Goal: Transaction & Acquisition: Purchase product/service

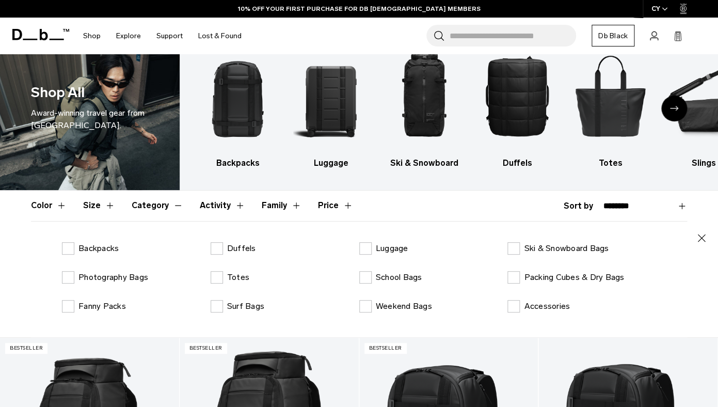
scroll to position [30, 0]
click at [235, 277] on p "Totes" at bounding box center [238, 277] width 22 height 12
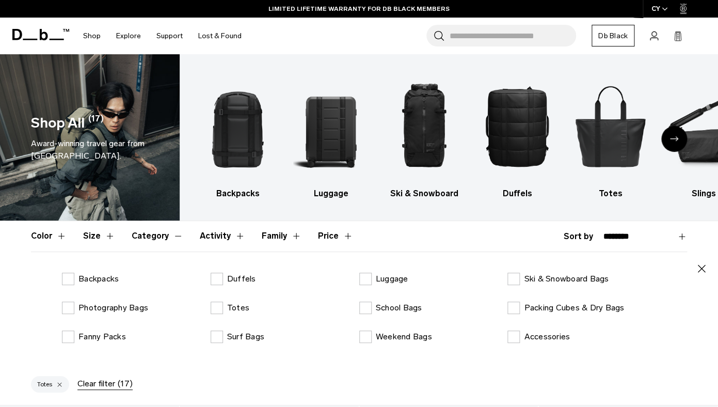
click at [679, 136] on div "Next slide" at bounding box center [674, 139] width 26 height 26
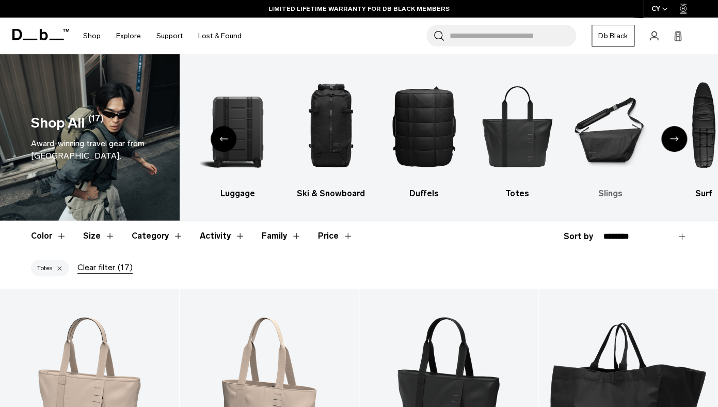
click at [609, 161] on img "6 / 10" at bounding box center [610, 126] width 75 height 113
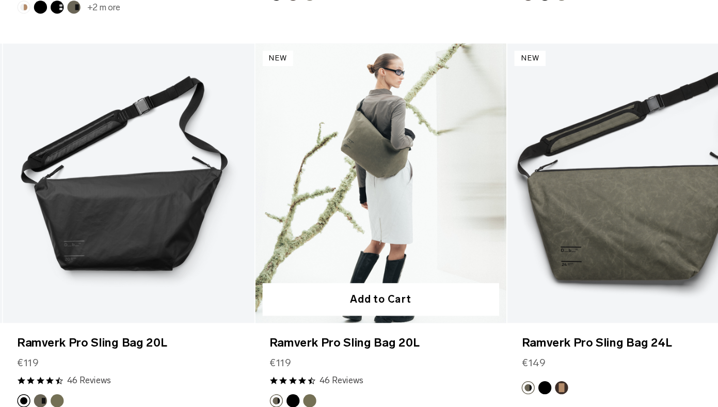
scroll to position [384, 0]
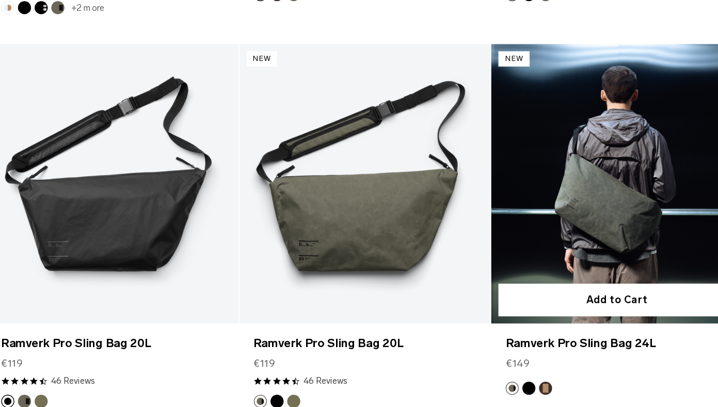
click at [634, 234] on link "Ramverk Pro Sling Bag 24L" at bounding box center [627, 247] width 179 height 199
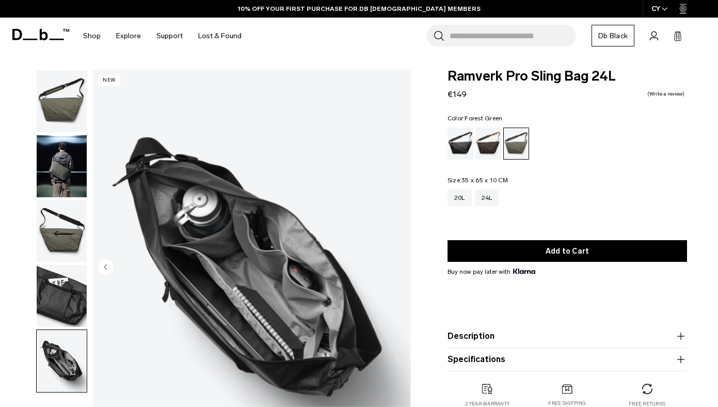
scroll to position [14, 0]
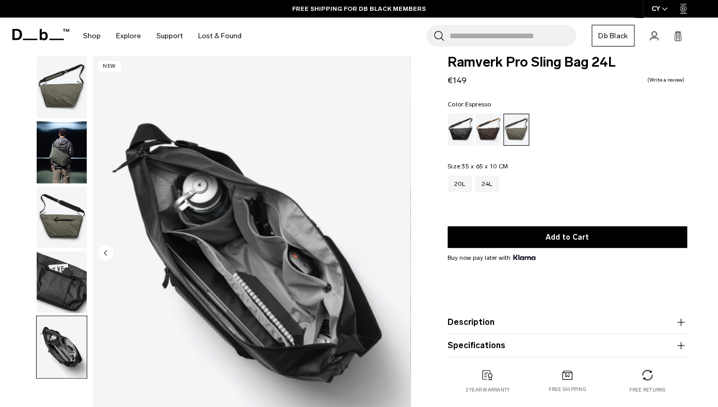
click at [487, 132] on div "Espresso" at bounding box center [488, 130] width 26 height 32
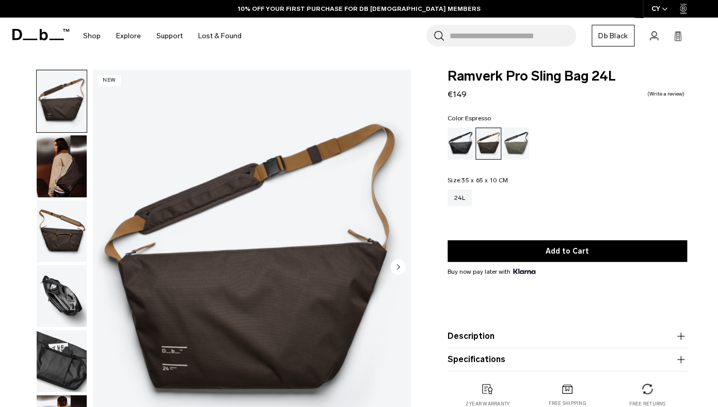
click at [479, 136] on div "Espresso" at bounding box center [488, 143] width 25 height 31
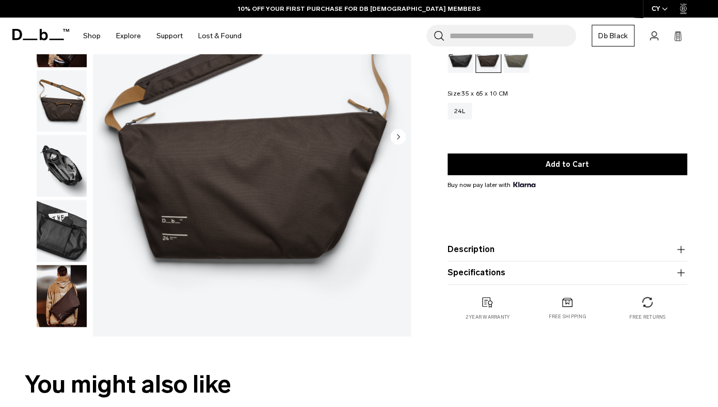
click at [34, 252] on div at bounding box center [59, 138] width 56 height 396
click at [41, 250] on img "button" at bounding box center [62, 231] width 50 height 62
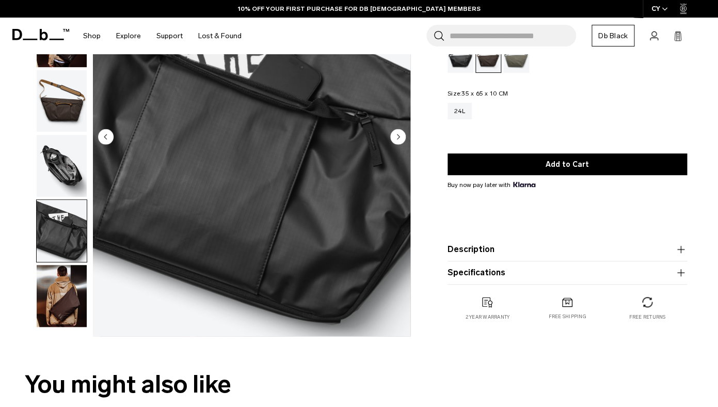
click at [53, 114] on img "button" at bounding box center [62, 101] width 50 height 62
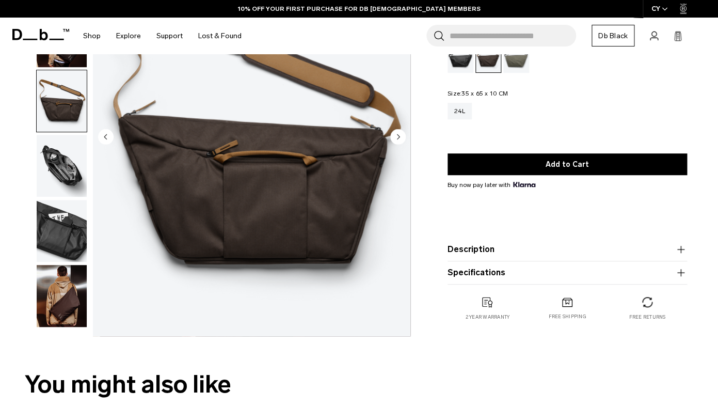
click at [61, 149] on img "button" at bounding box center [62, 166] width 50 height 62
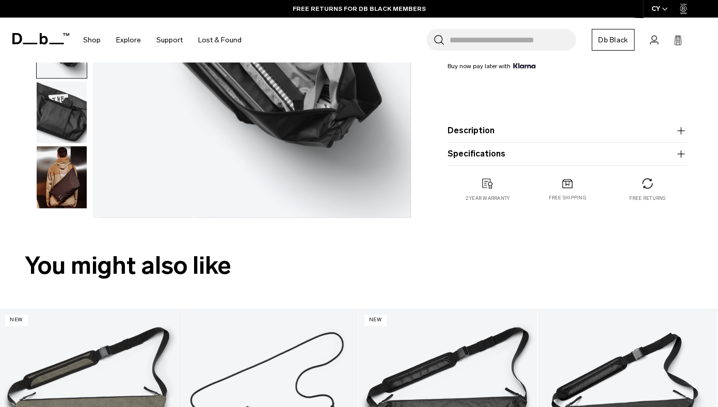
scroll to position [273, 0]
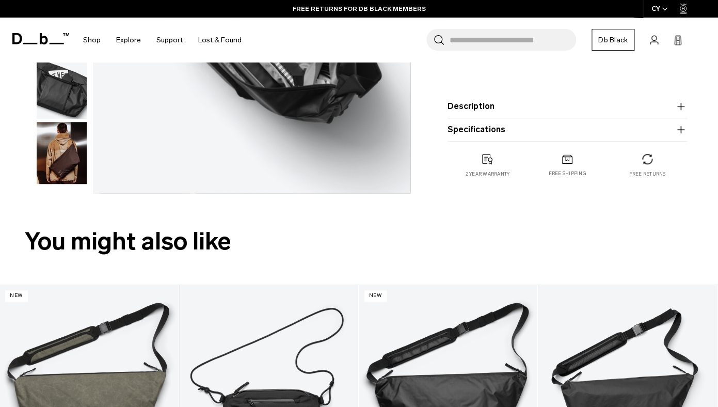
click at [66, 171] on img "button" at bounding box center [62, 153] width 50 height 62
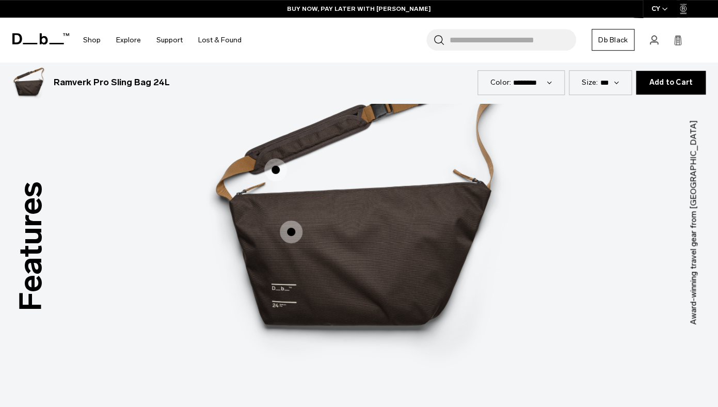
scroll to position [1219, 0]
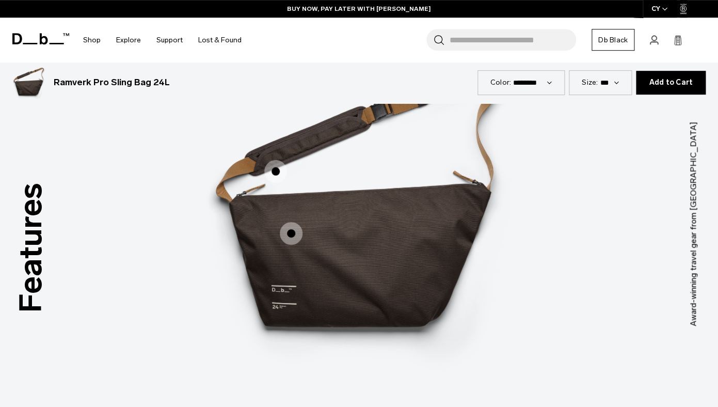
click at [268, 168] on span "1 / 3" at bounding box center [275, 171] width 23 height 23
click at [275, 168] on span "1 / 3" at bounding box center [275, 171] width 23 height 23
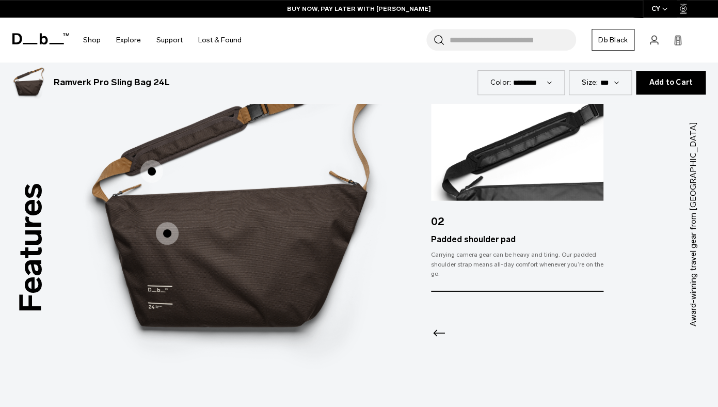
scroll to position [1203, 0]
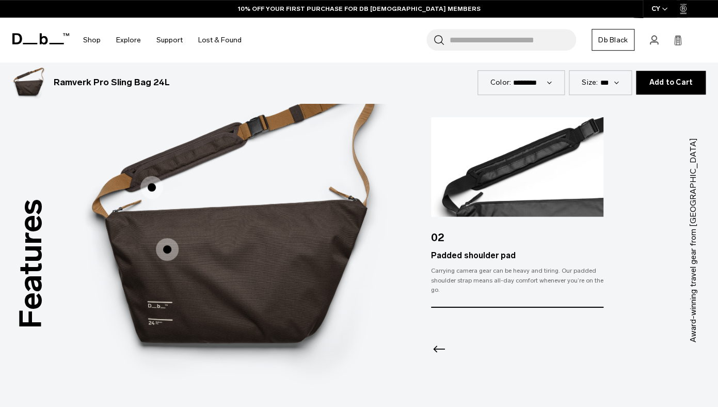
click at [165, 244] on span "1 / 3" at bounding box center [167, 249] width 23 height 23
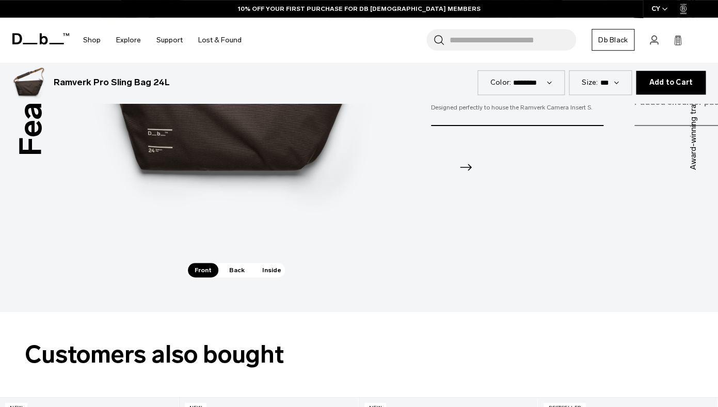
scroll to position [1374, 0]
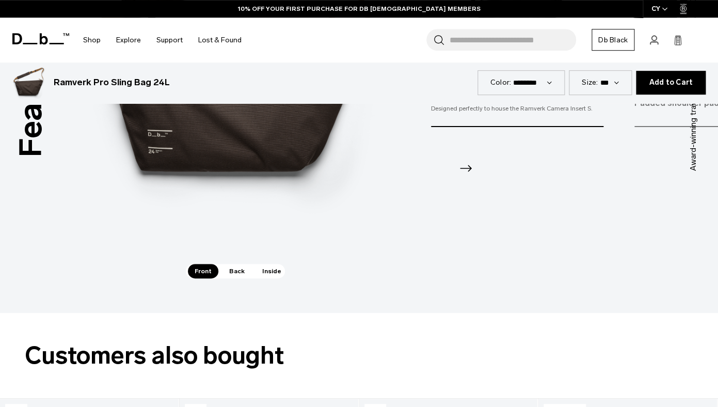
click at [238, 264] on span "Back" at bounding box center [236, 271] width 29 height 14
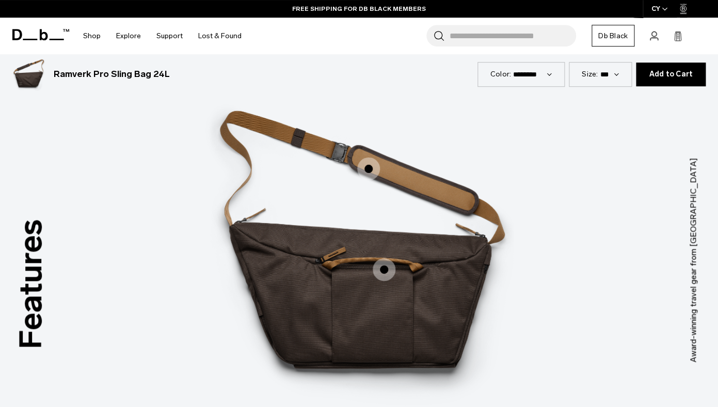
scroll to position [1183, 0]
click at [367, 161] on span "2 / 3" at bounding box center [368, 168] width 23 height 23
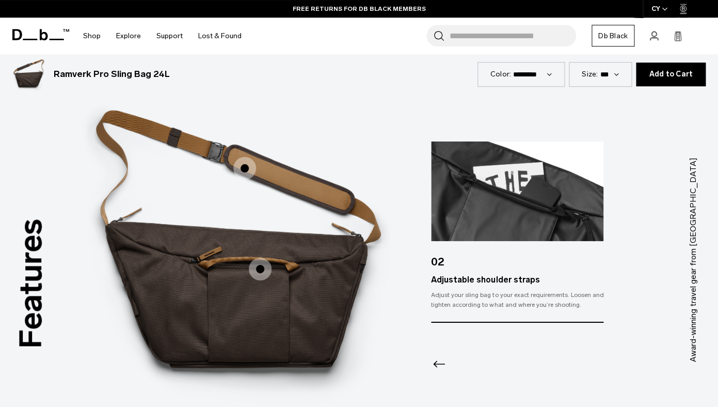
click at [261, 269] on span "2 / 3" at bounding box center [260, 269] width 23 height 23
click at [259, 266] on span "2 / 3" at bounding box center [260, 269] width 23 height 23
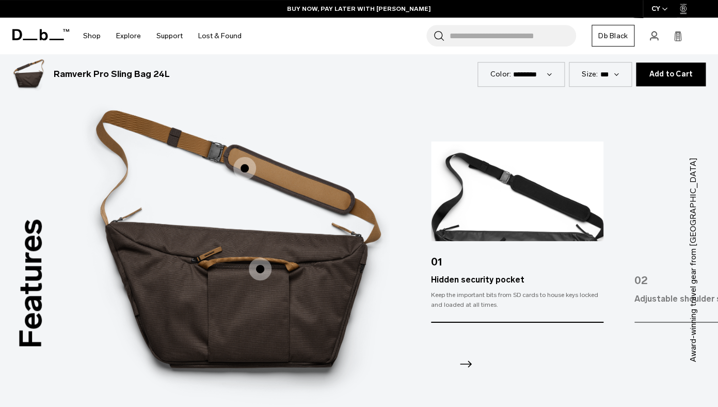
click at [246, 166] on span "2 / 3" at bounding box center [244, 168] width 23 height 23
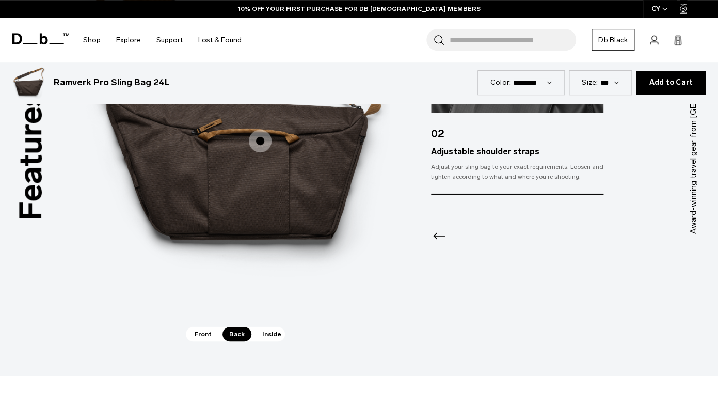
scroll to position [1311, 0]
click at [201, 330] on span "Front" at bounding box center [203, 334] width 30 height 14
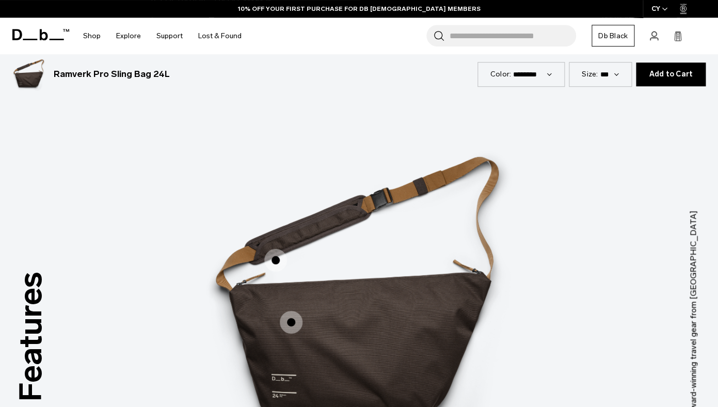
scroll to position [1133, 0]
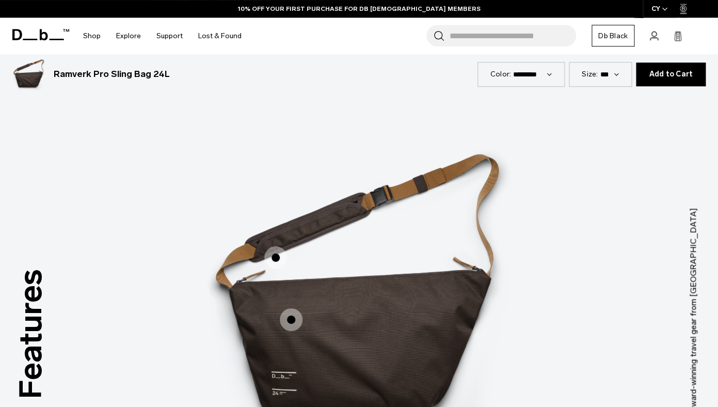
click at [275, 250] on span "1 / 3" at bounding box center [275, 257] width 23 height 23
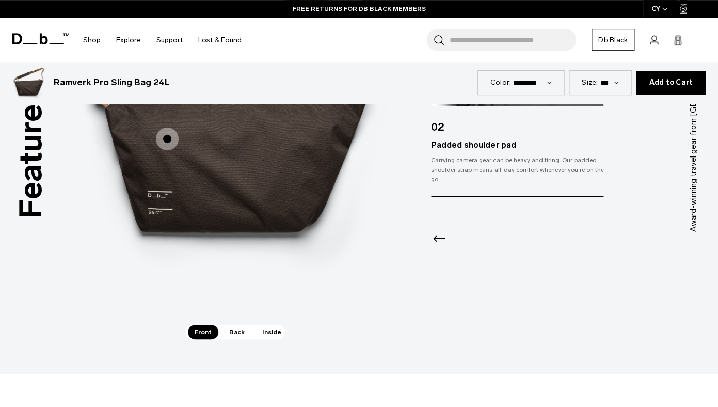
scroll to position [1315, 0]
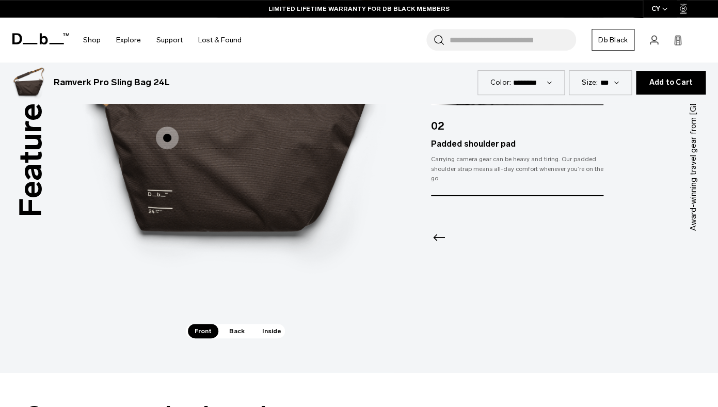
click at [269, 328] on span "Inside" at bounding box center [271, 331] width 33 height 14
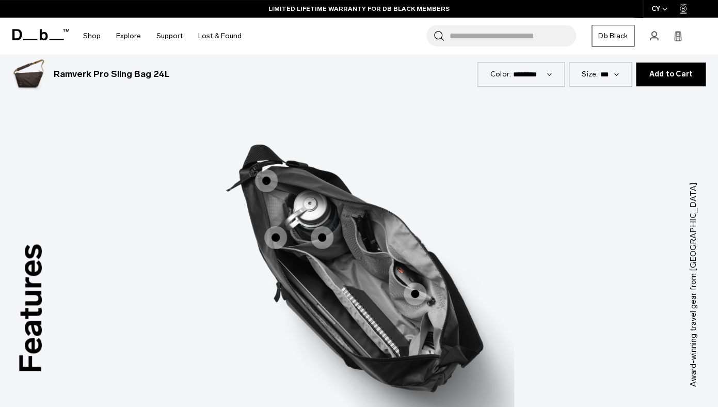
scroll to position [1157, 0]
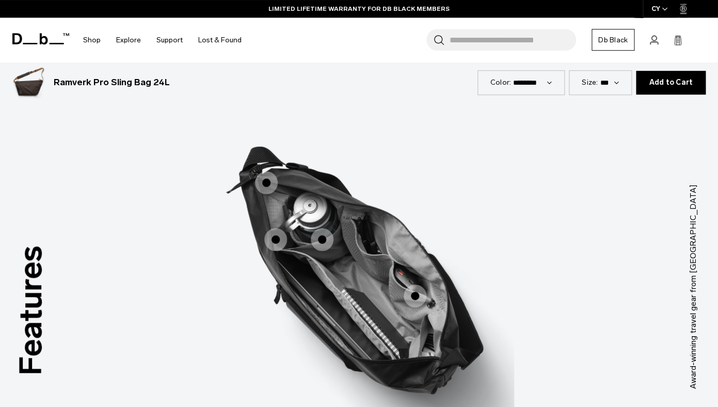
click at [266, 179] on span "3 / 3" at bounding box center [266, 182] width 23 height 23
click at [267, 178] on span "3 / 3" at bounding box center [266, 182] width 23 height 23
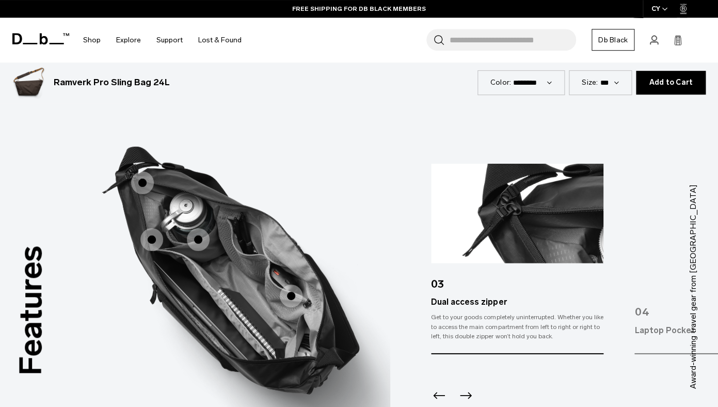
drag, startPoint x: 54, startPoint y: 82, endPoint x: 170, endPoint y: 84, distance: 115.6
click at [170, 84] on div "Ramverk Pro Sling Bag 24L €149" at bounding box center [255, 82] width 403 height 13
copy h3 "Ramverk Pro Sling Bag 24L"
click at [442, 125] on div "Features Tap a hotspot to learn more Award-winning travel gear from [GEOGRAPHIC…" at bounding box center [359, 286] width 718 height 486
click at [548, 77] on div "**********" at bounding box center [521, 82] width 88 height 24
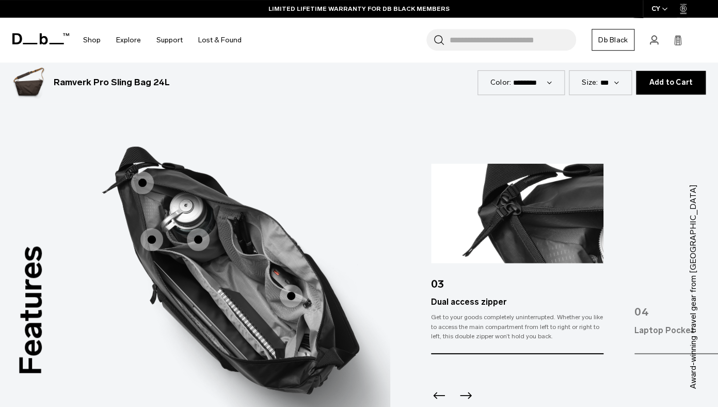
select select "**********"
click option "**********" at bounding box center [0, 0] width 0 height 0
click at [499, 103] on form "**********" at bounding box center [359, 82] width 718 height 41
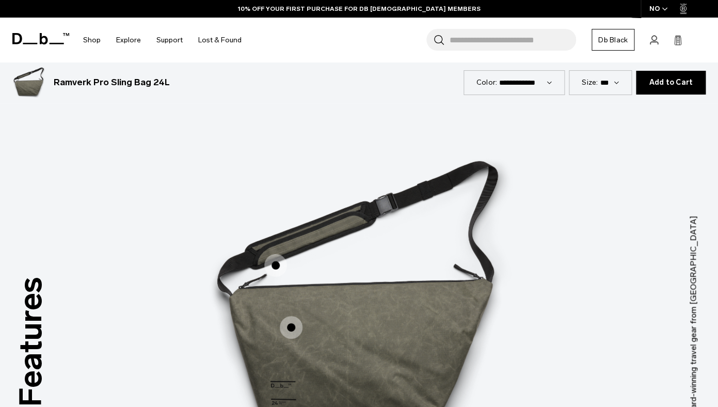
scroll to position [1138, 0]
